Goal: Information Seeking & Learning: Learn about a topic

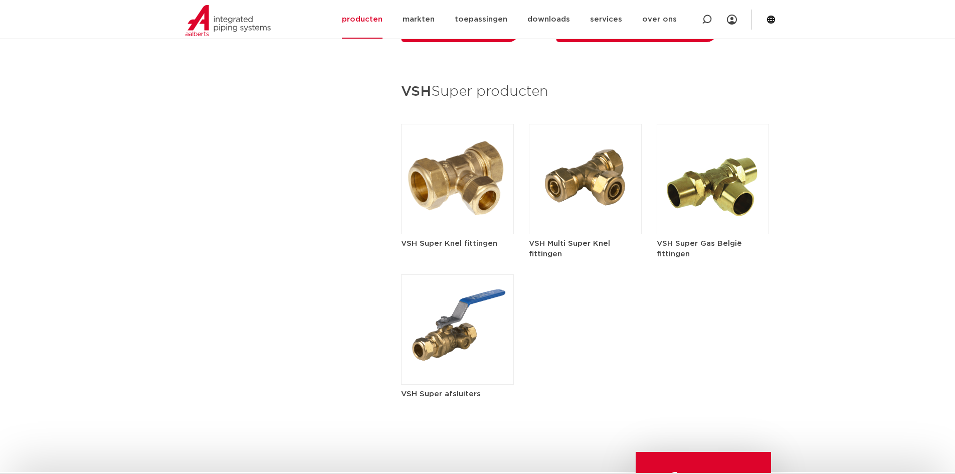
scroll to position [1454, 0]
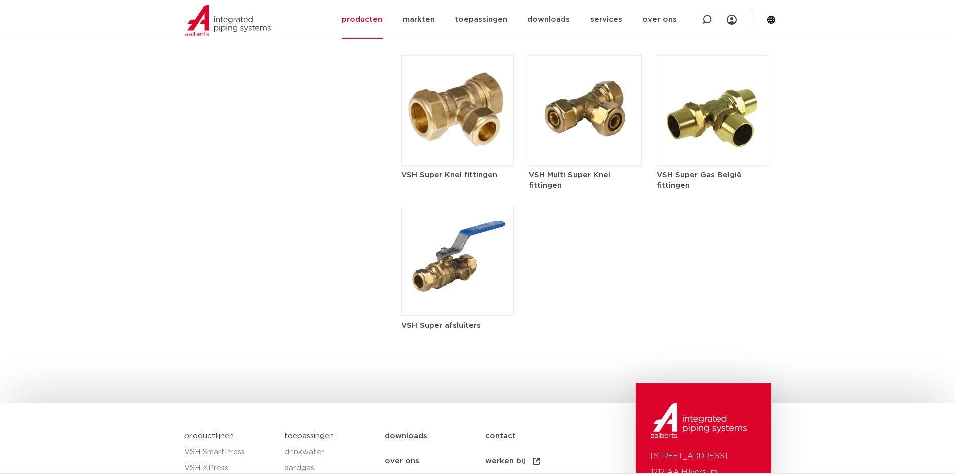
click at [448, 123] on img at bounding box center [457, 110] width 113 height 110
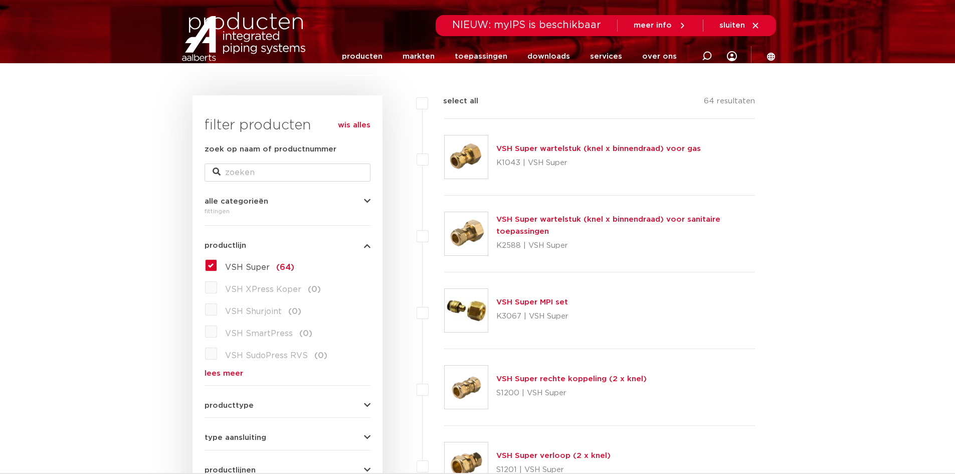
scroll to position [100, 0]
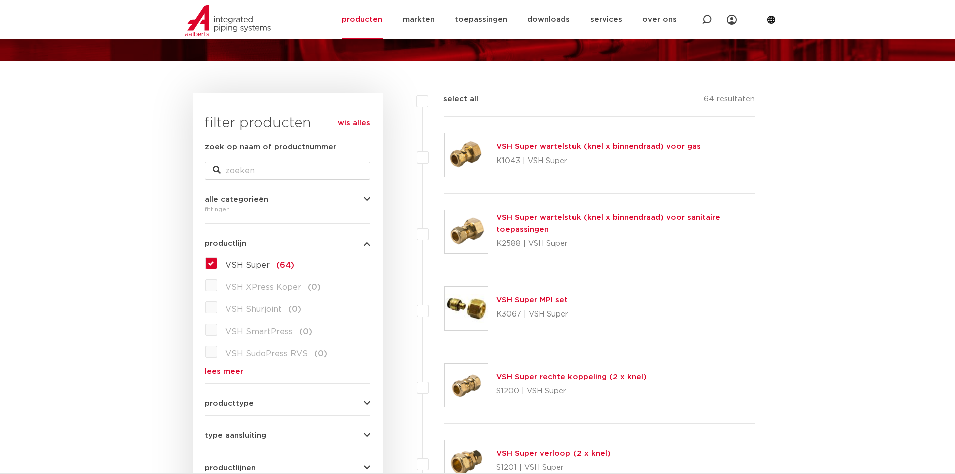
click at [611, 216] on link "VSH Super wartelstuk (knel x binnendraad) voor sanitaire toepassingen" at bounding box center [608, 224] width 224 height 20
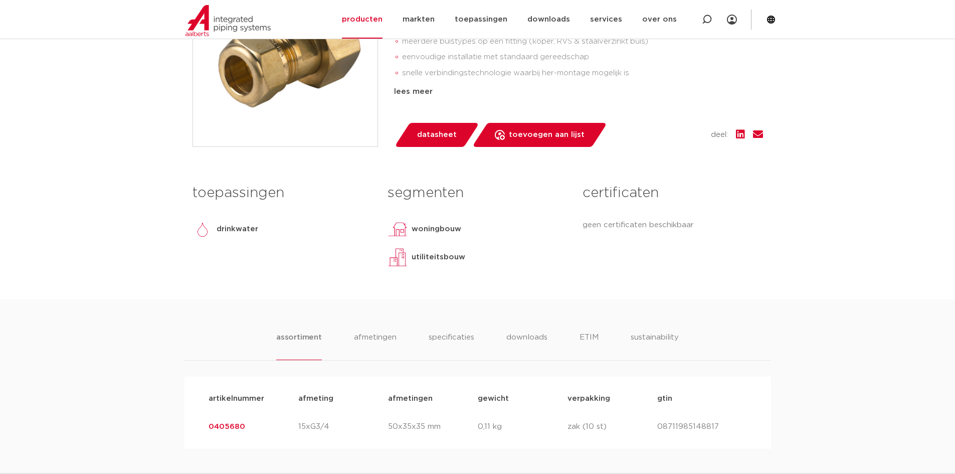
scroll to position [301, 0]
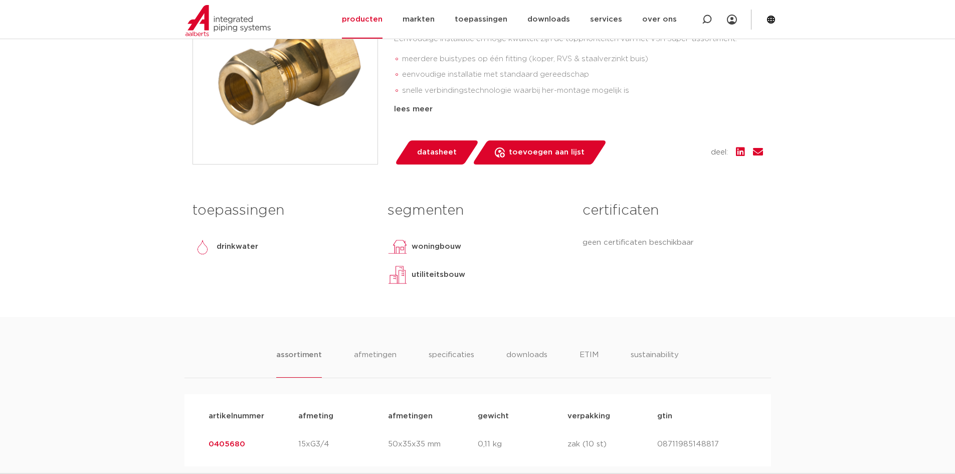
click at [422, 144] on link "datasheet" at bounding box center [436, 152] width 85 height 24
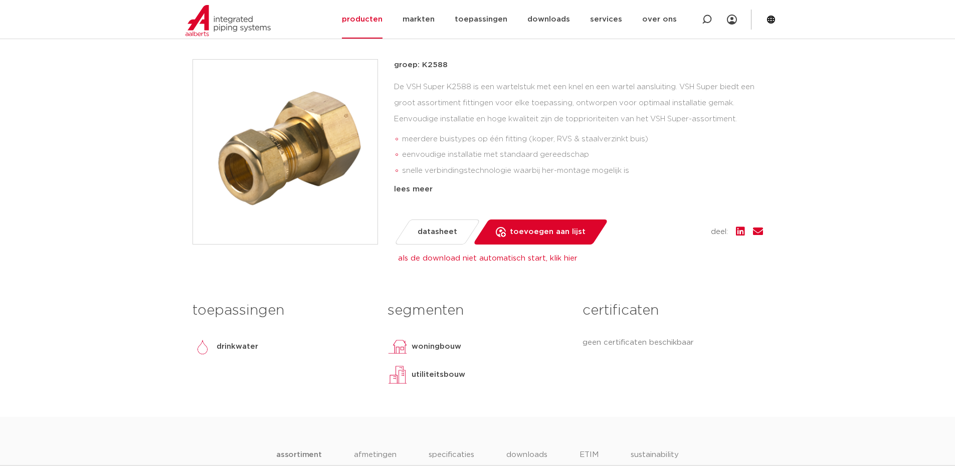
scroll to position [0, 0]
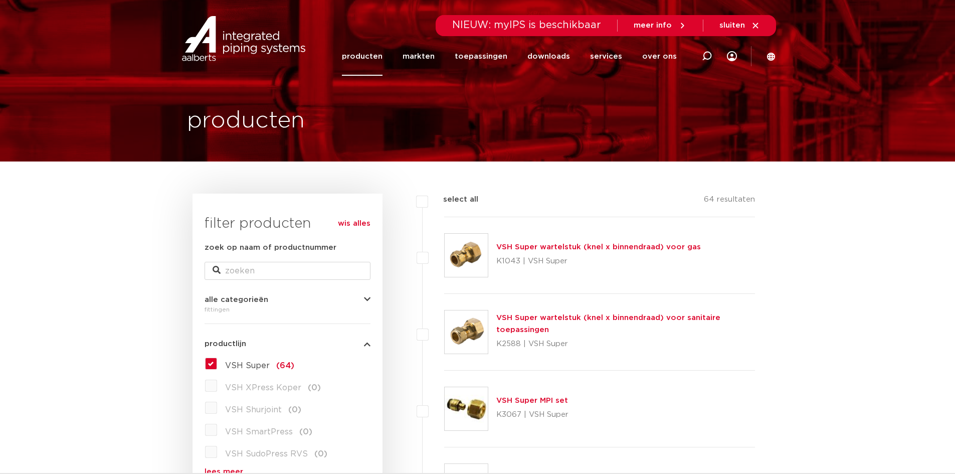
click at [580, 247] on link "VSH Super wartelstuk (knel x binnendraad) voor gas" at bounding box center [598, 247] width 205 height 8
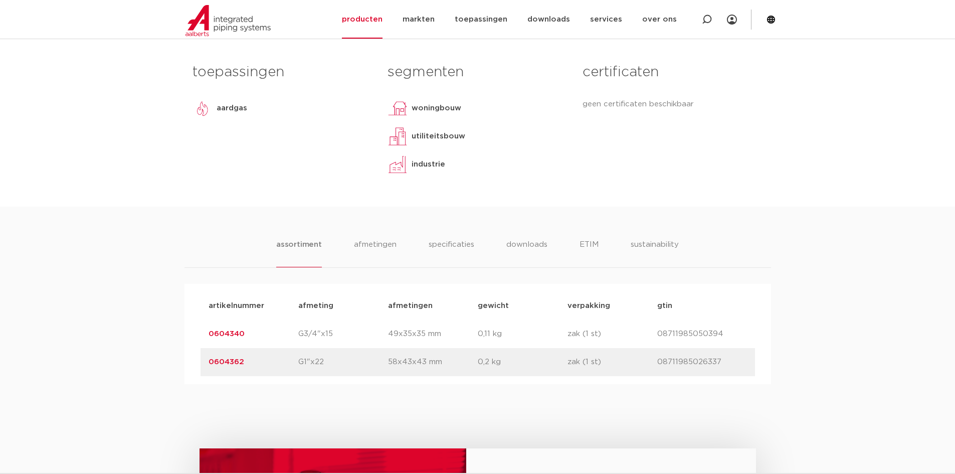
scroll to position [501, 0]
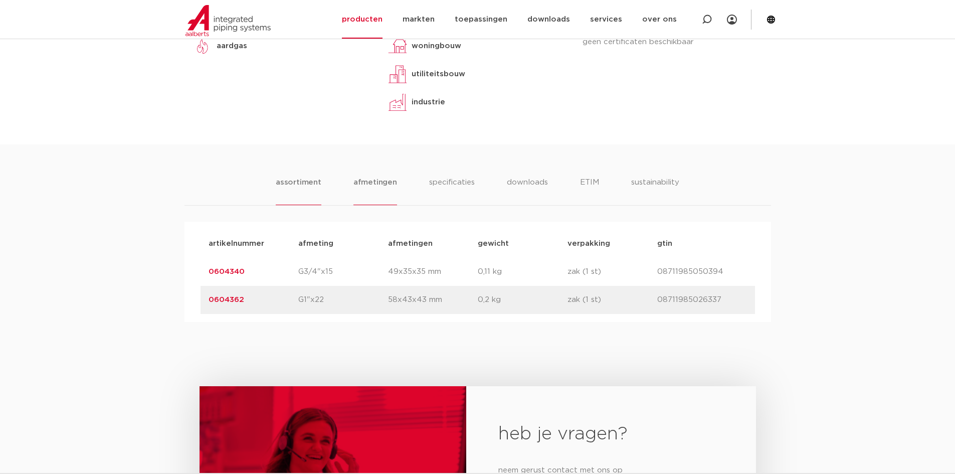
click at [383, 180] on li "afmetingen" at bounding box center [375, 190] width 44 height 29
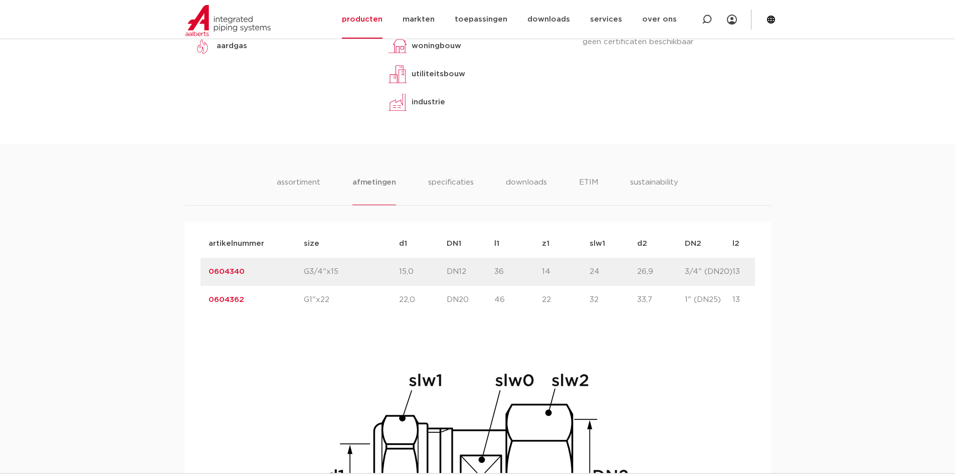
click at [315, 298] on p "G1"x22" at bounding box center [351, 300] width 95 height 12
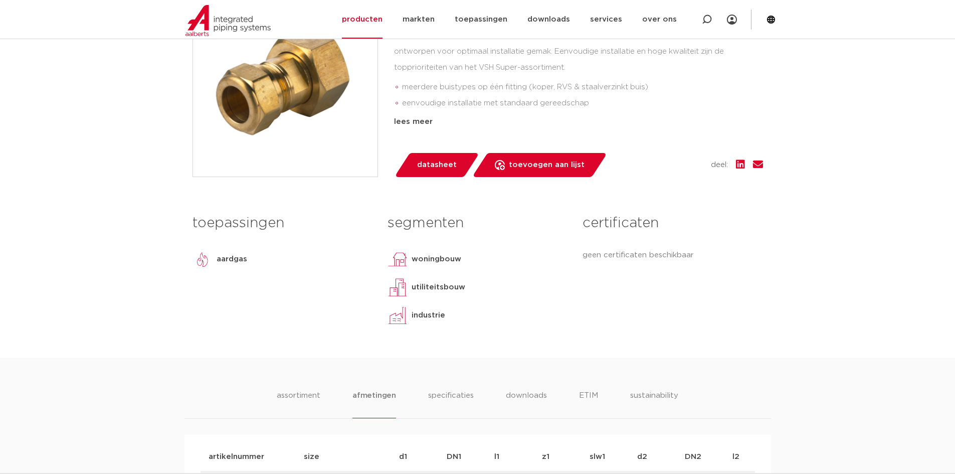
scroll to position [0, 0]
